Goal: Information Seeking & Learning: Compare options

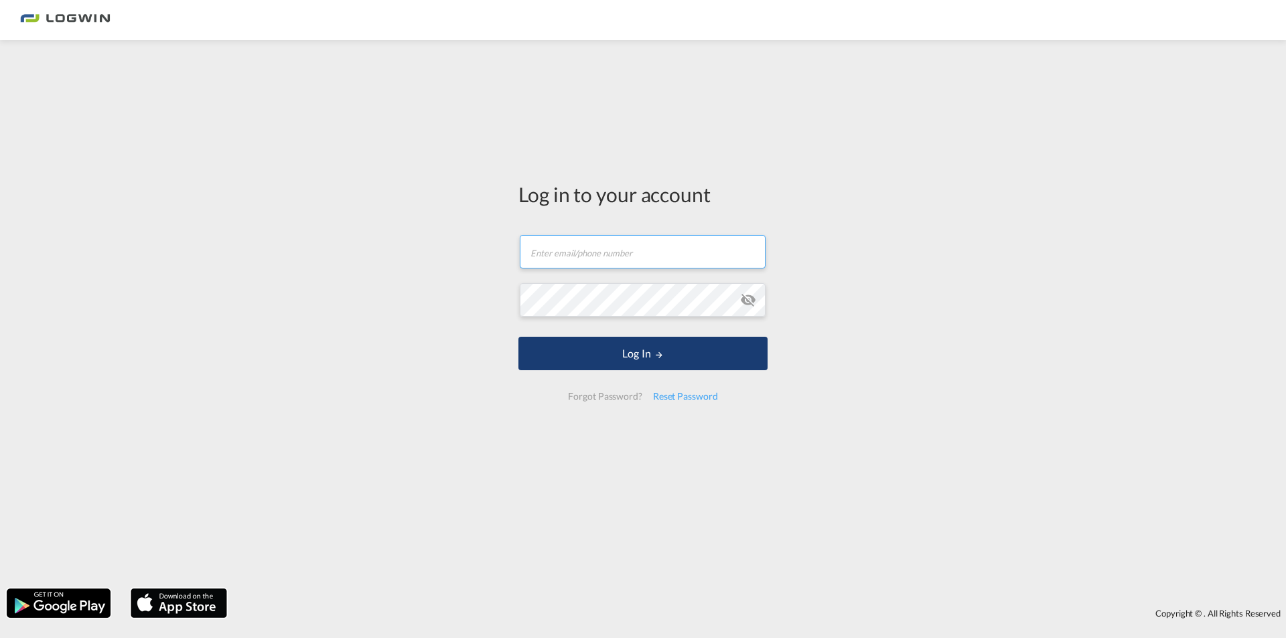
type input "[PERSON_NAME][EMAIL_ADDRESS][DOMAIN_NAME]"
click at [632, 360] on button "Log In" at bounding box center [642, 353] width 249 height 33
